Goal: Communication & Community: Answer question/provide support

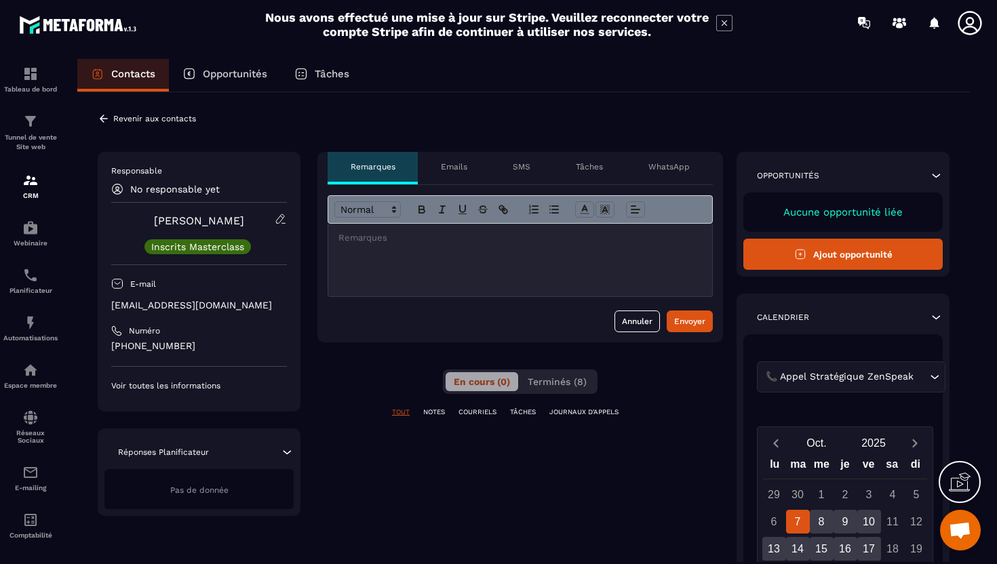
click at [199, 301] on p "[EMAIL_ADDRESS][DOMAIN_NAME]" at bounding box center [199, 305] width 176 height 13
copy div "[EMAIL_ADDRESS][DOMAIN_NAME]"
click at [199, 301] on p "[EMAIL_ADDRESS][DOMAIN_NAME]" at bounding box center [199, 305] width 176 height 13
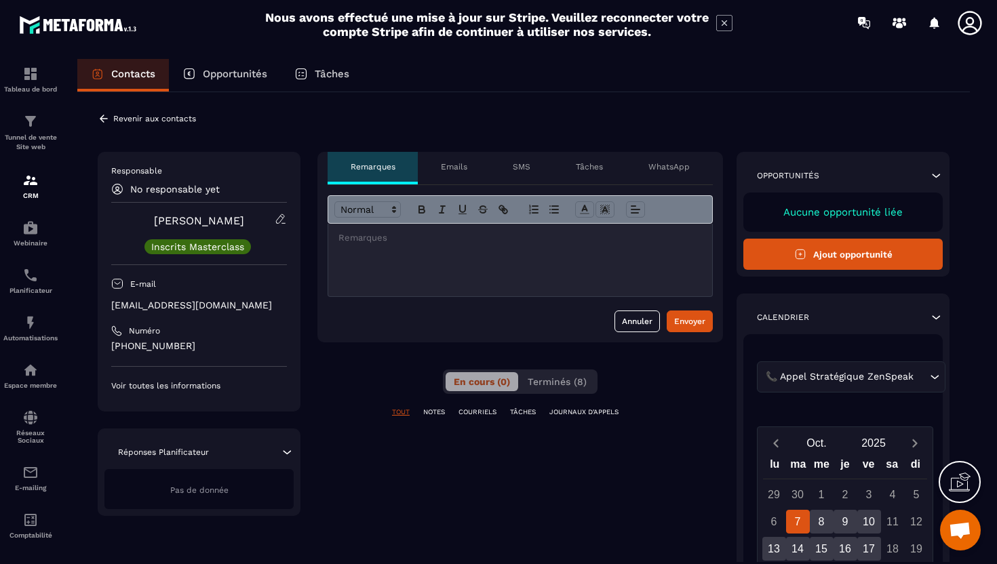
click at [193, 306] on p "[EMAIL_ADDRESS][DOMAIN_NAME]" at bounding box center [199, 305] width 176 height 13
copy div "[EMAIL_ADDRESS][DOMAIN_NAME]"
click at [367, 247] on div at bounding box center [520, 260] width 384 height 73
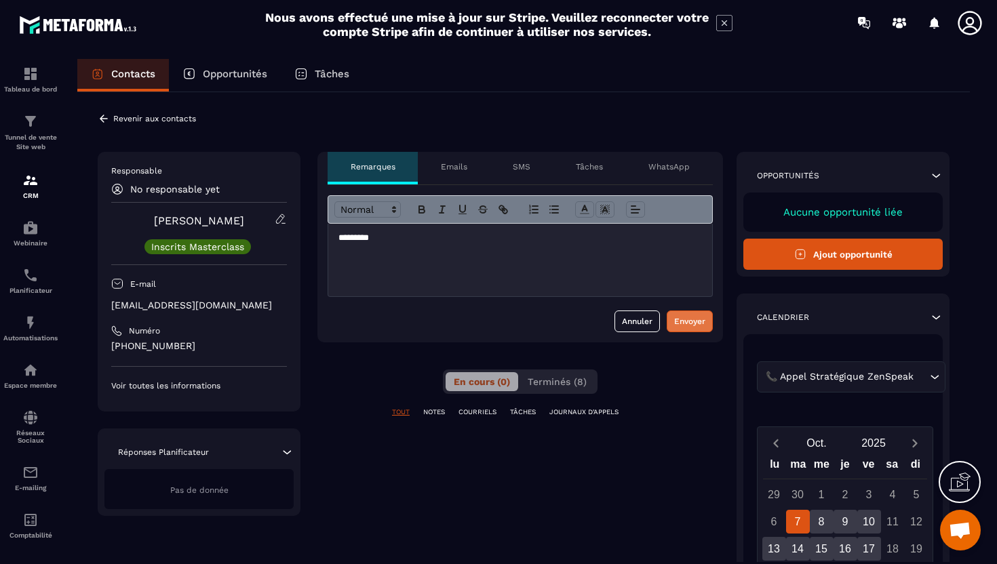
click at [700, 322] on div "Envoyer" at bounding box center [689, 322] width 31 height 14
